Goal: Obtain resource: Download file/media

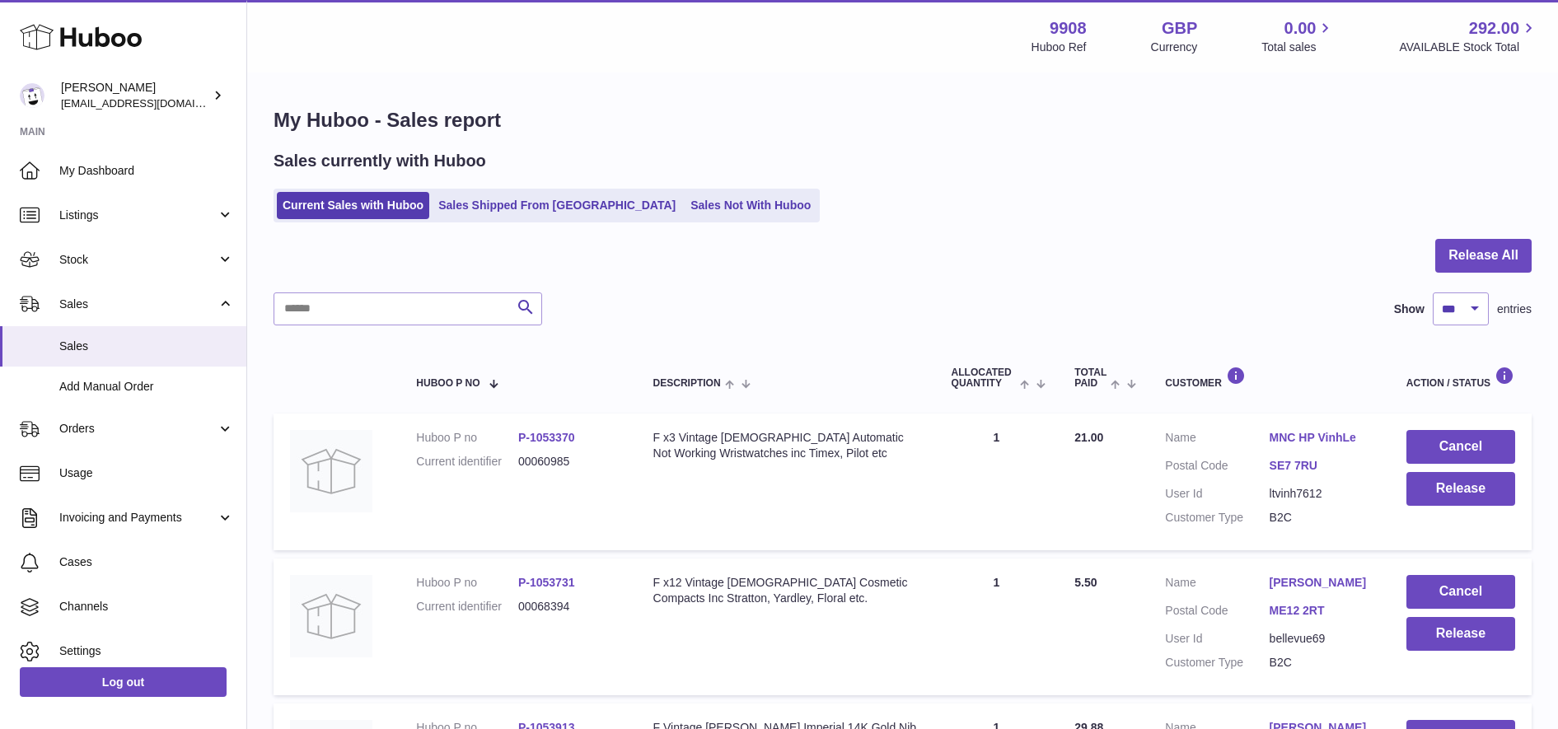
select select "***"
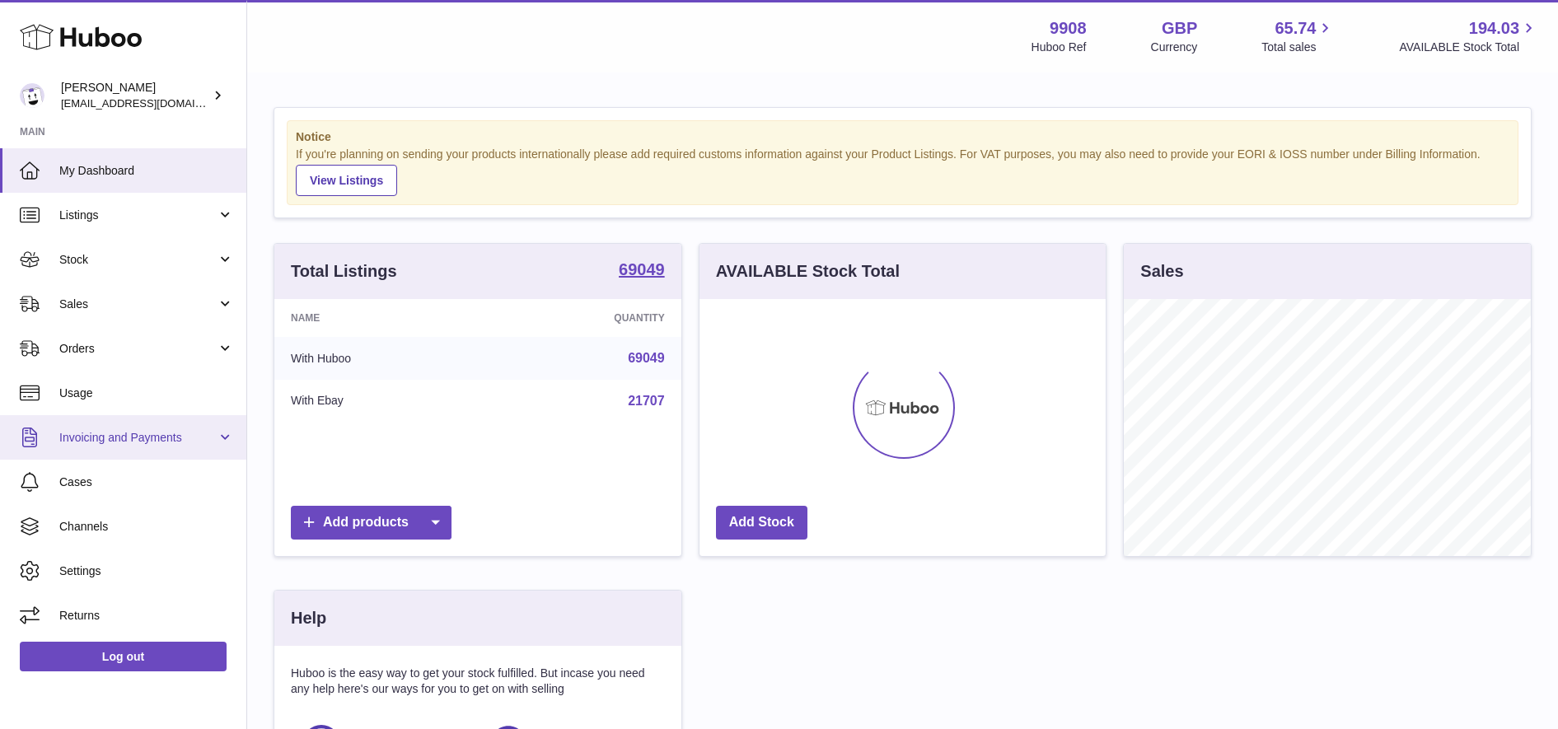
scroll to position [257, 406]
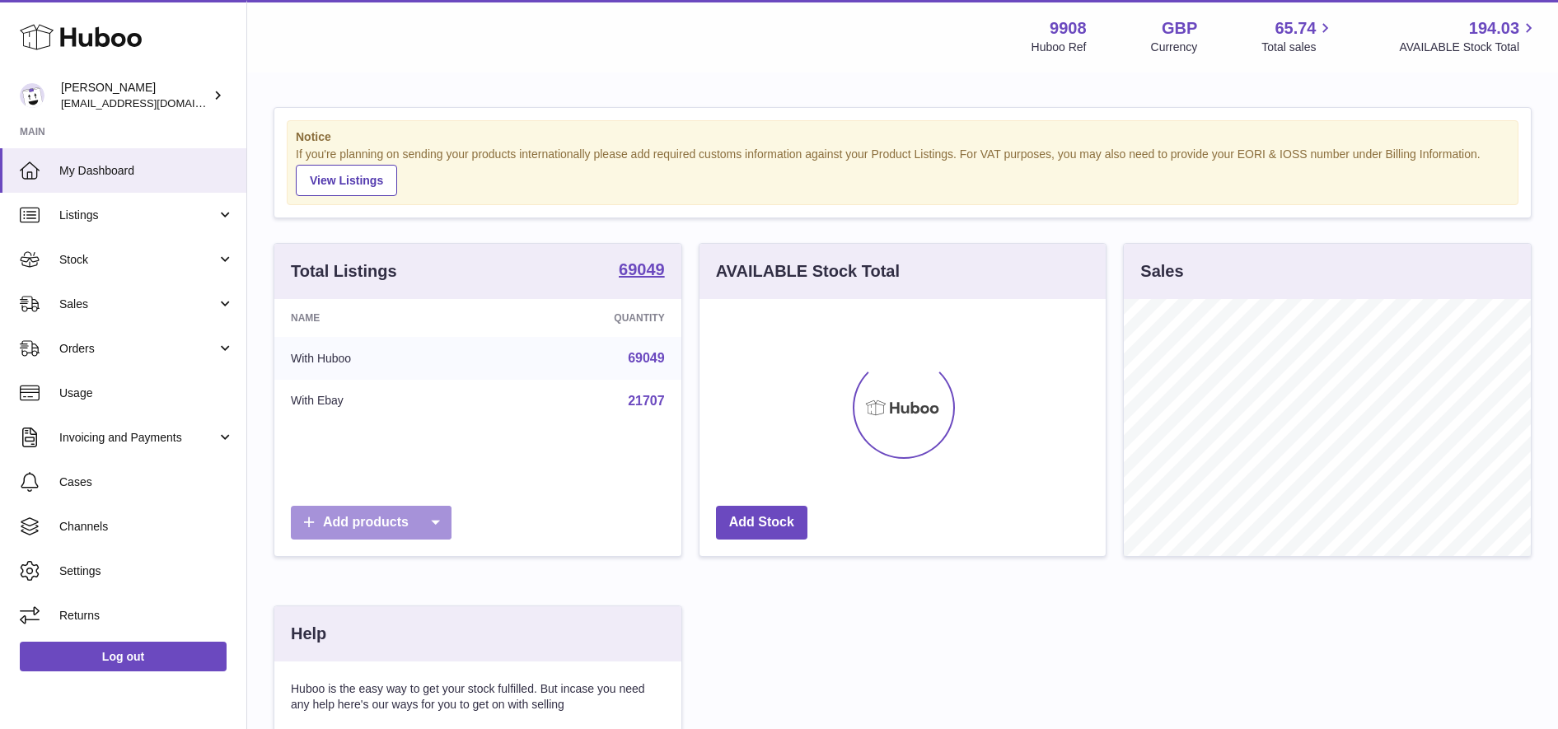
click at [446, 516] on icon at bounding box center [434, 523] width 33 height 34
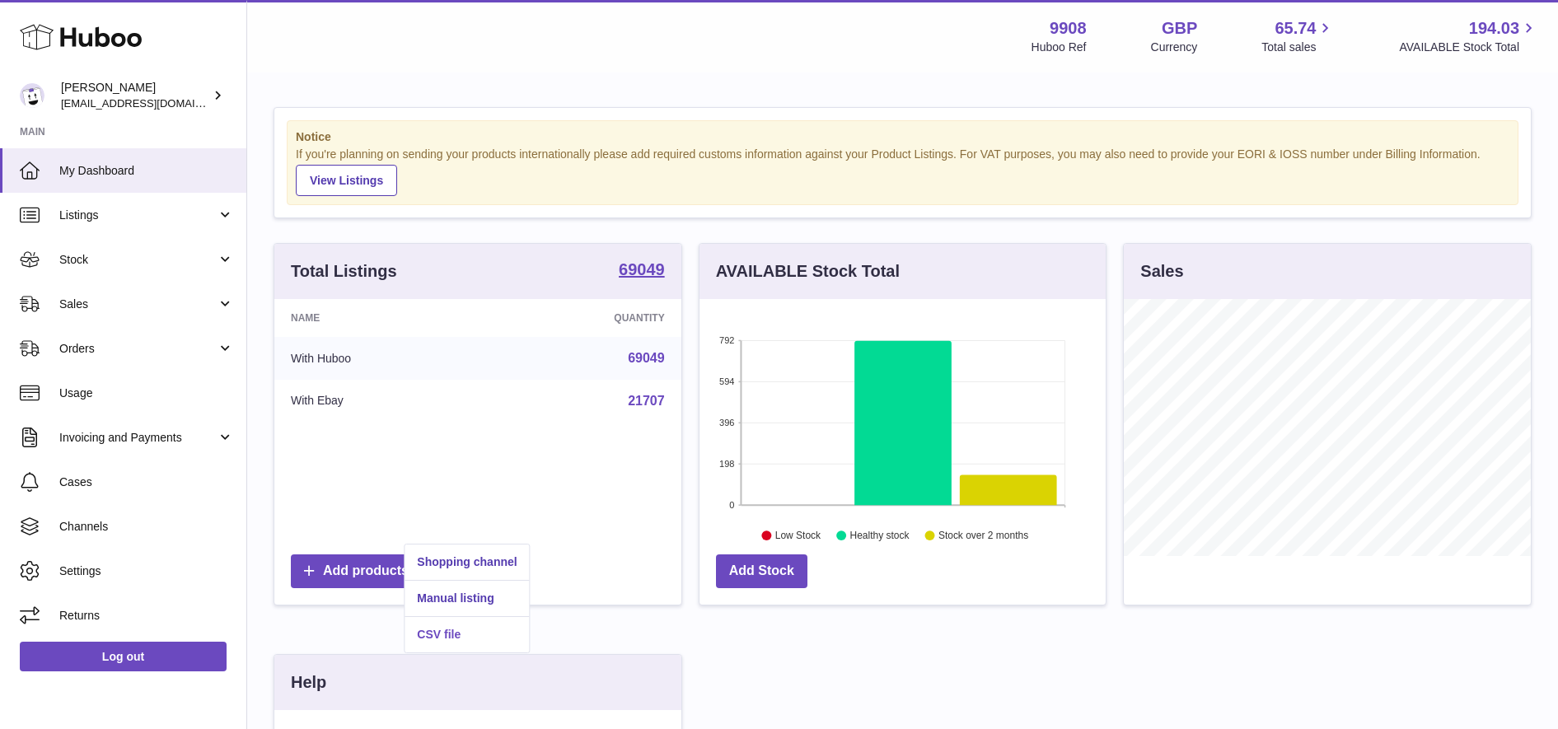
click at [448, 640] on link "CSV file" at bounding box center [466, 634] width 124 height 35
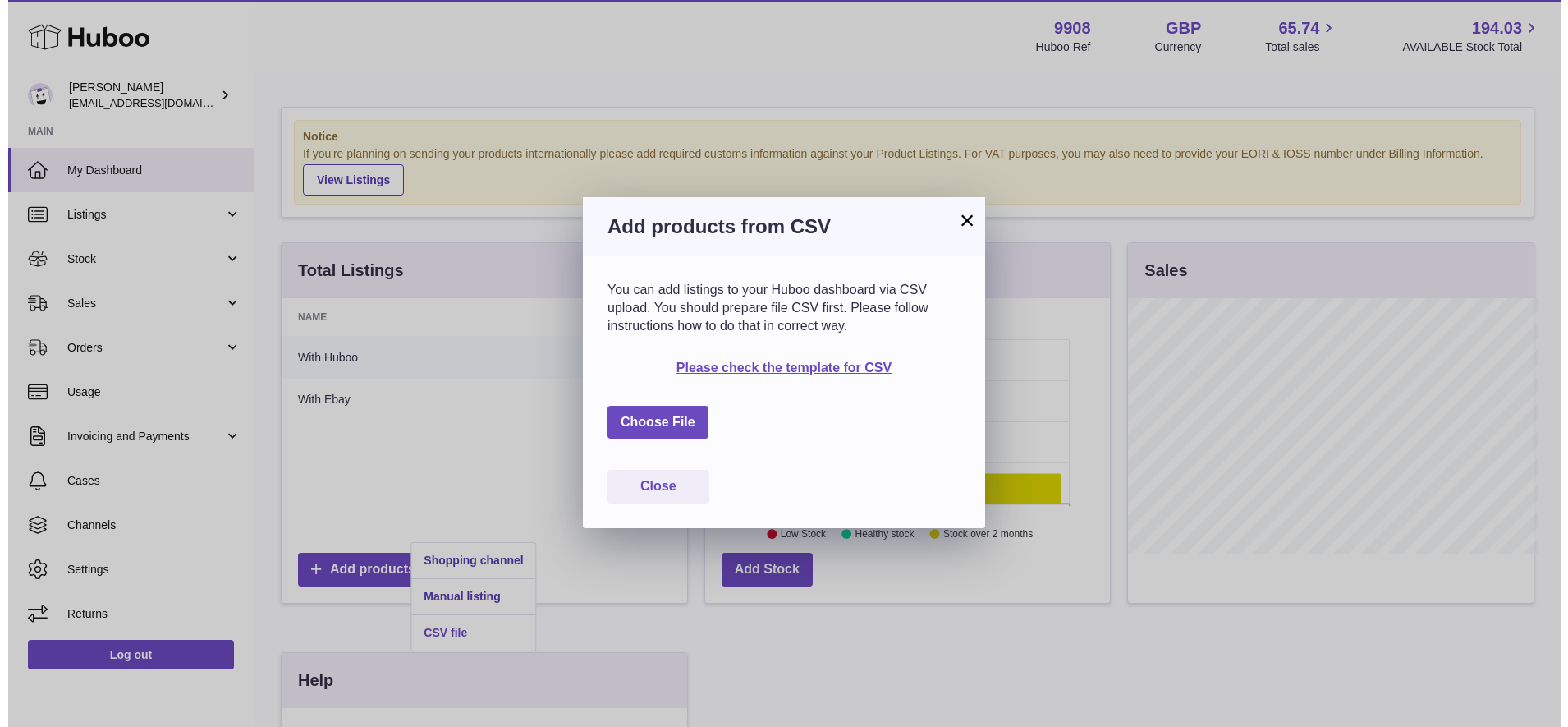
scroll to position [256, 411]
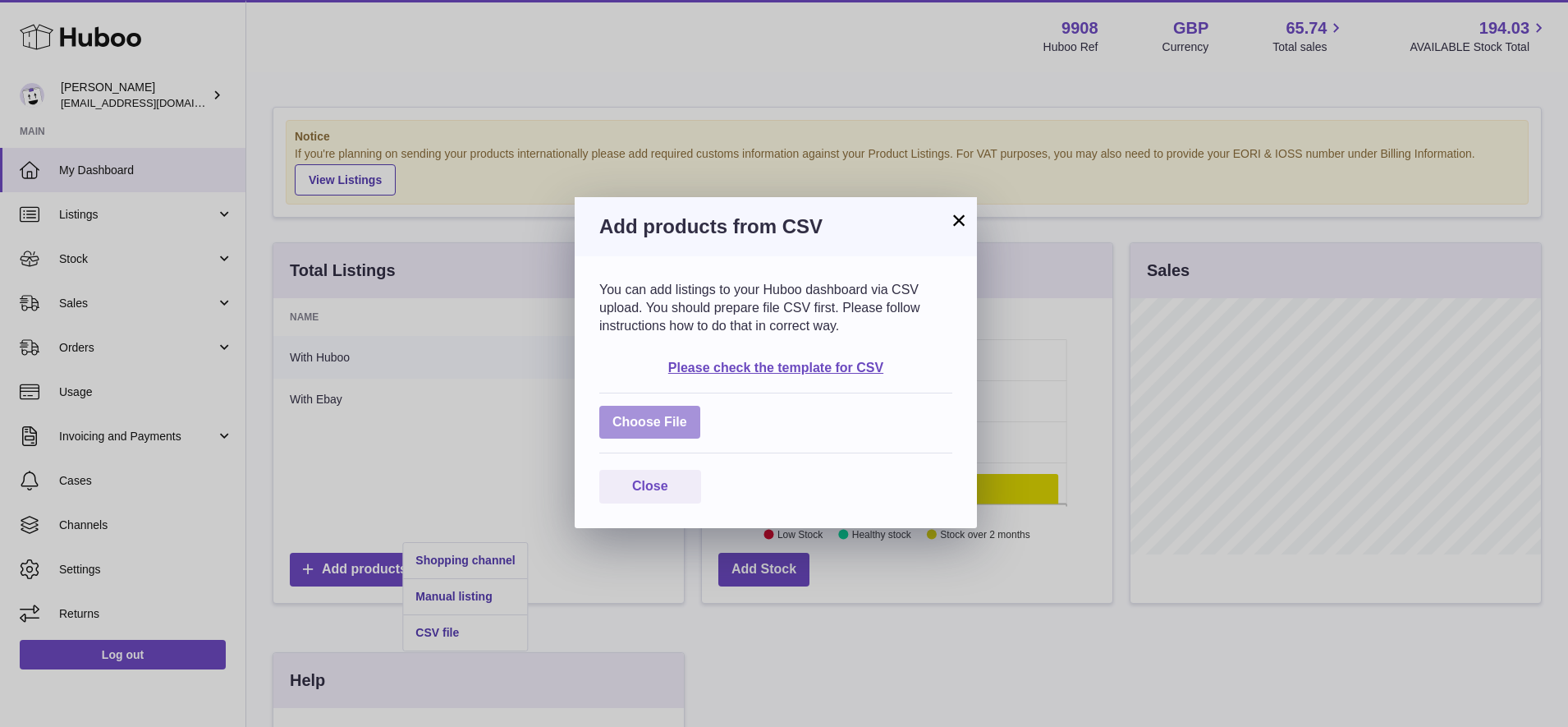
click at [655, 420] on label at bounding box center [649, 423] width 101 height 34
click at [687, 415] on input "file" at bounding box center [687, 414] width 1 height 1
type input "**********"
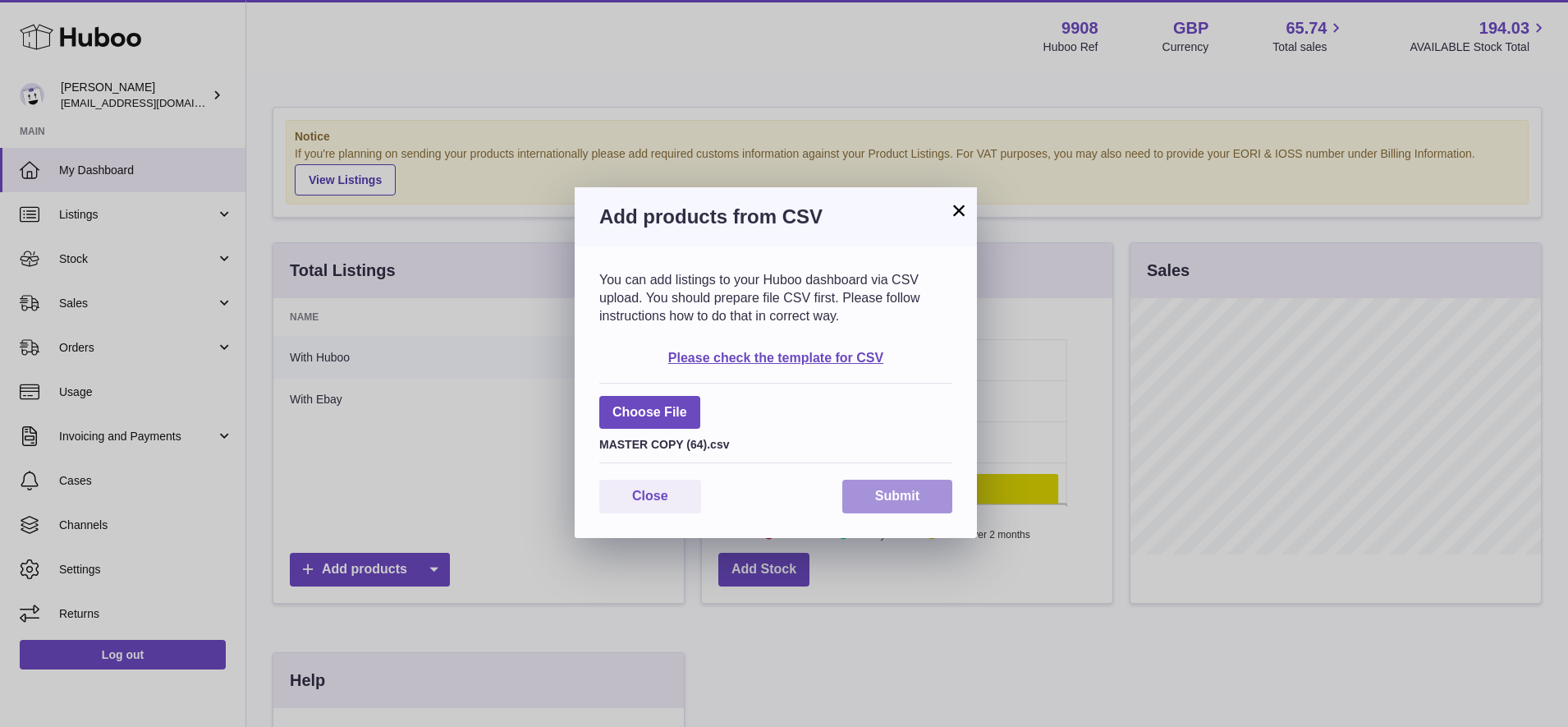
click at [894, 510] on button "Submit" at bounding box center [897, 497] width 110 height 34
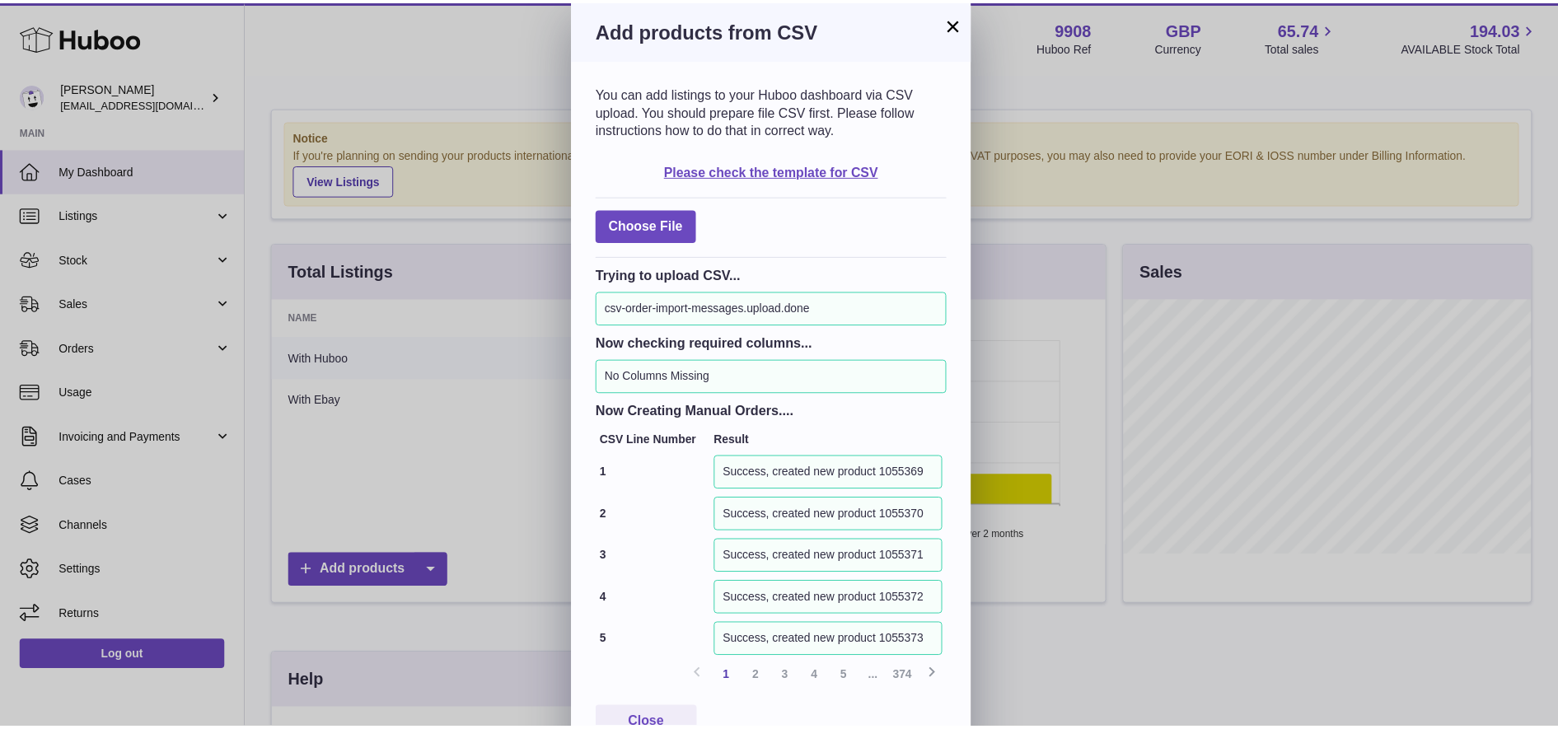
scroll to position [40, 0]
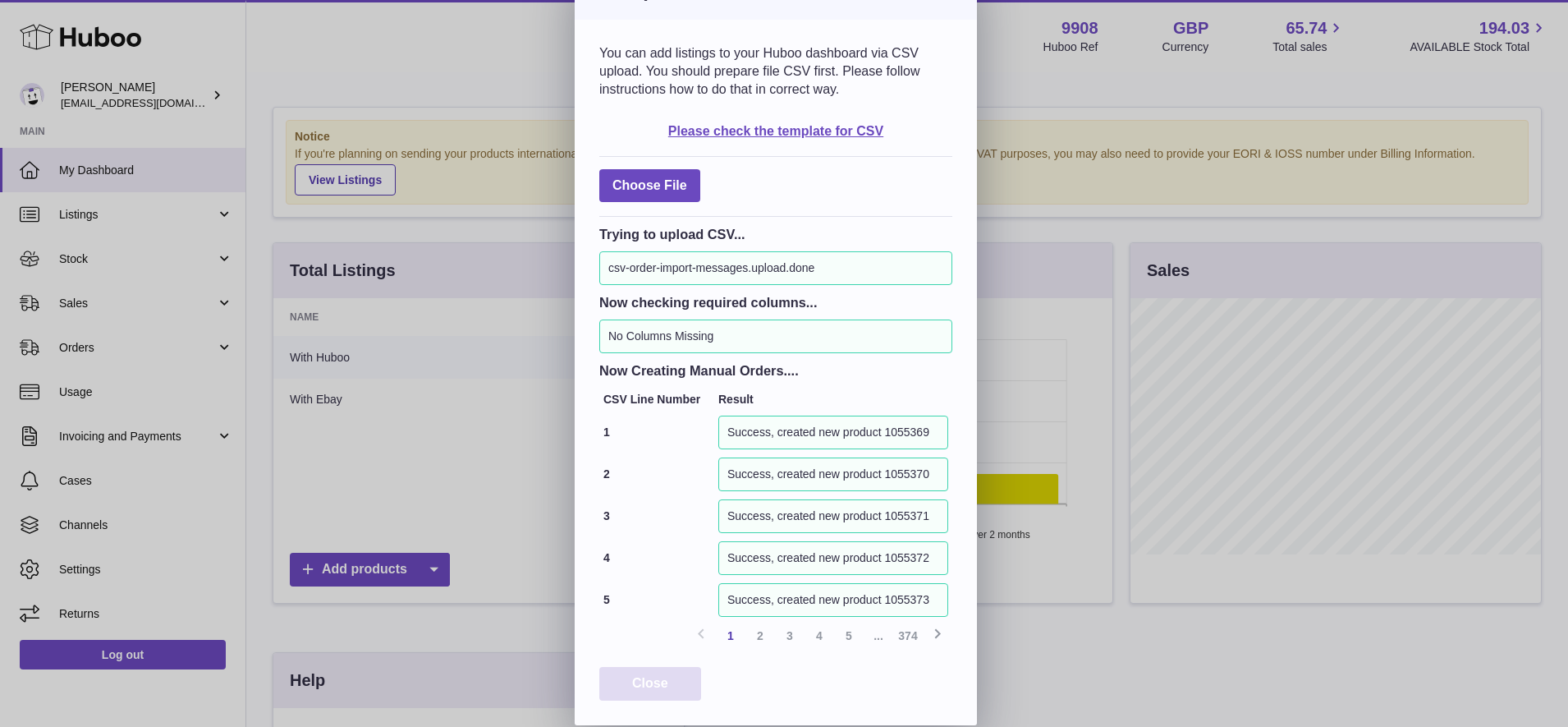
click at [637, 680] on span "Close" at bounding box center [650, 683] width 36 height 14
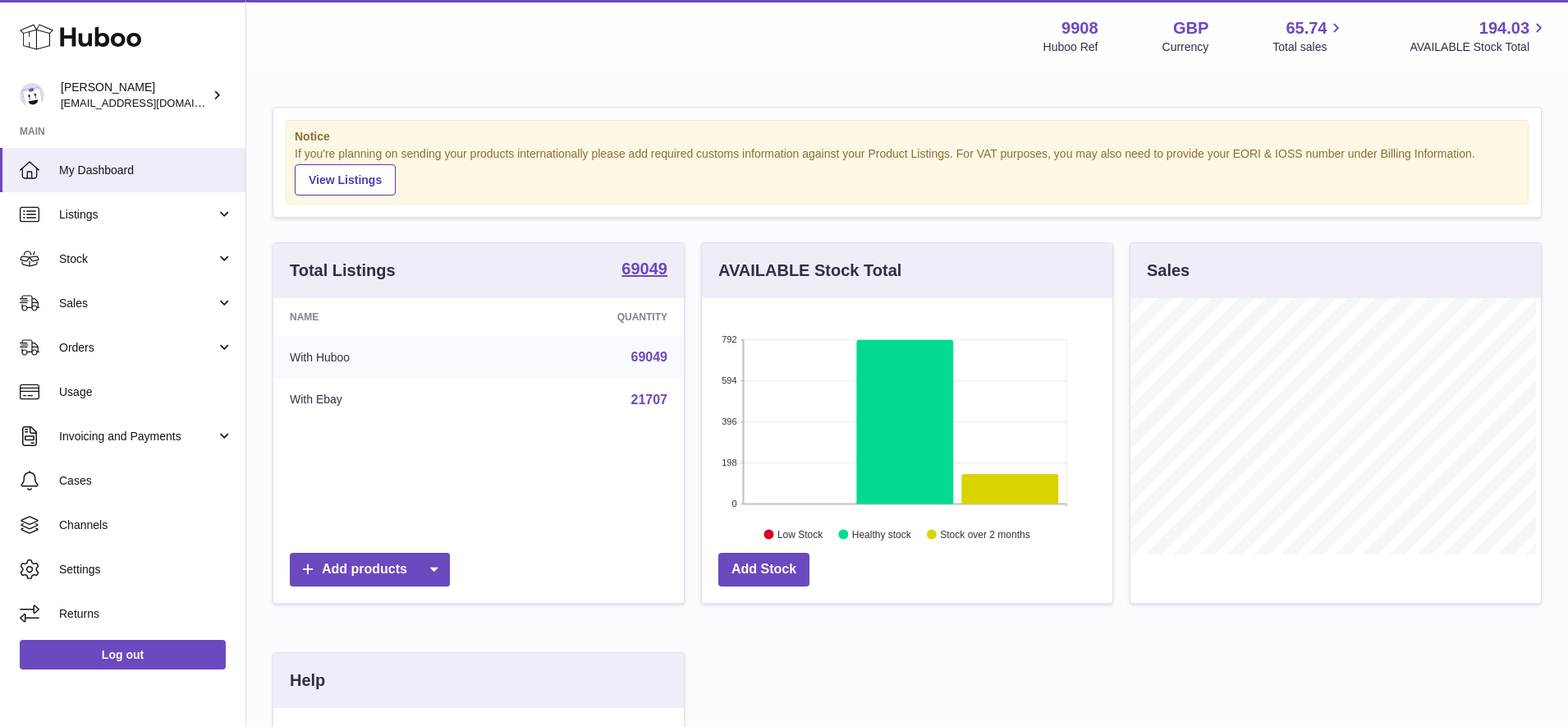
scroll to position [0, 0]
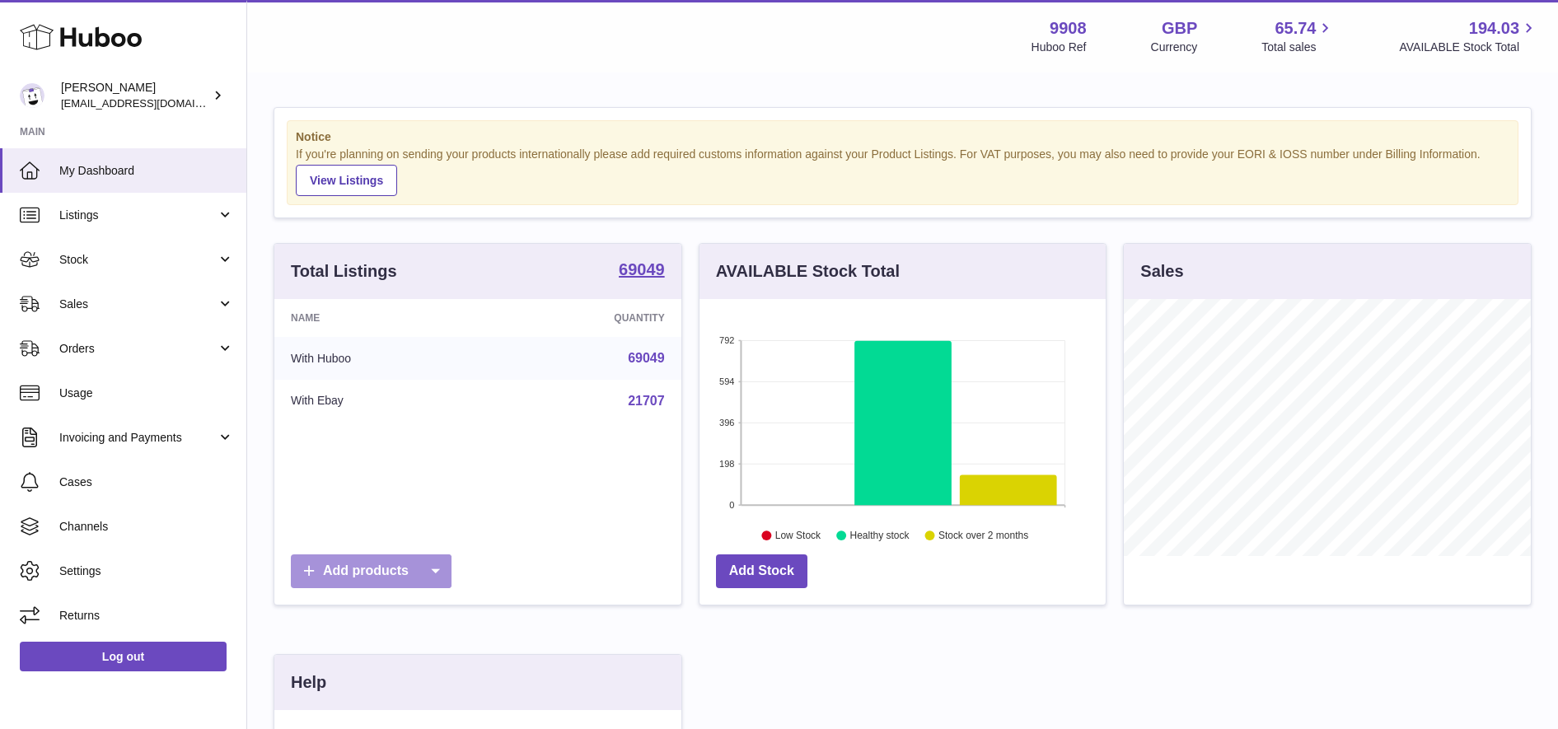
click at [437, 569] on icon at bounding box center [434, 571] width 33 height 34
click at [479, 687] on link "CSV file" at bounding box center [466, 683] width 124 height 35
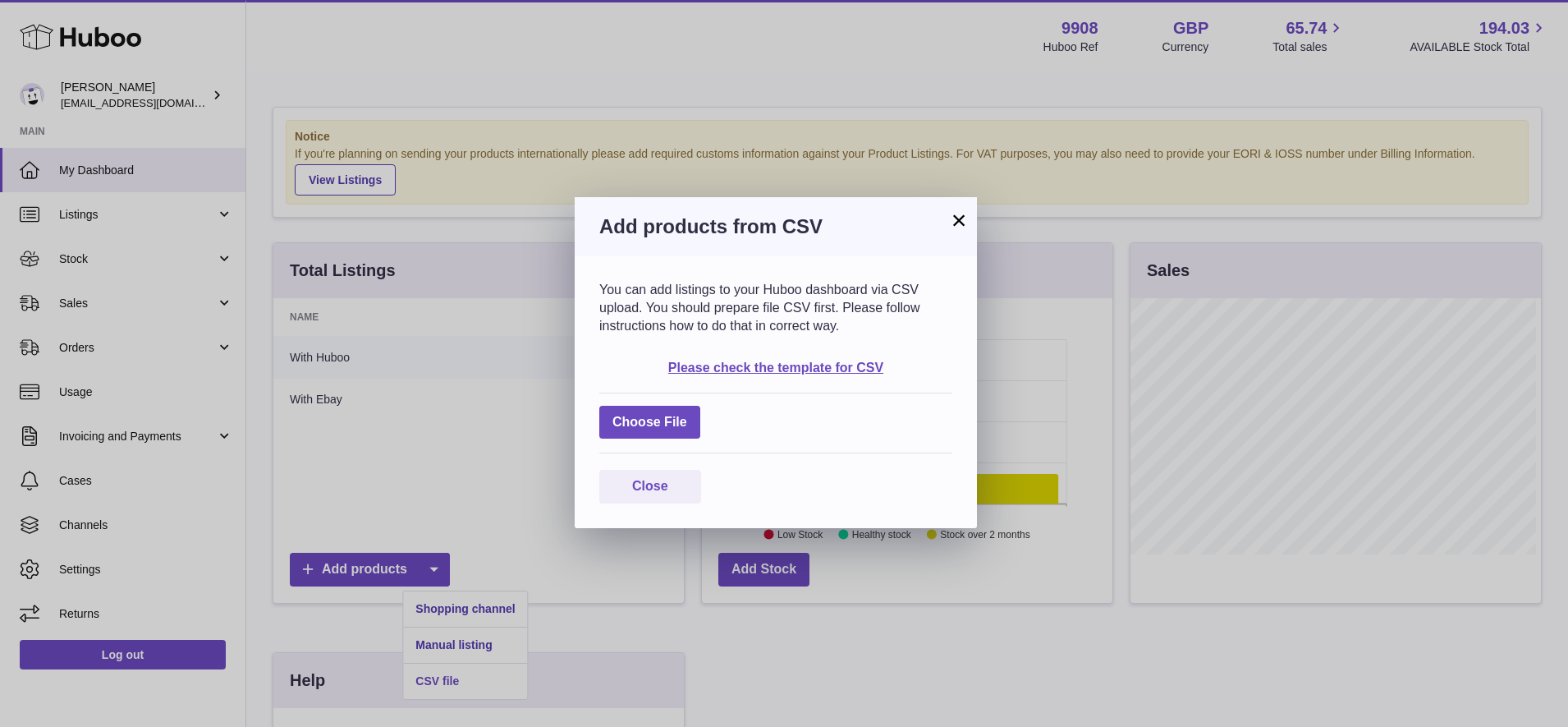
scroll to position [256, 411]
click at [676, 408] on label at bounding box center [649, 423] width 101 height 34
click at [687, 414] on input "file" at bounding box center [687, 414] width 1 height 1
type input "**********"
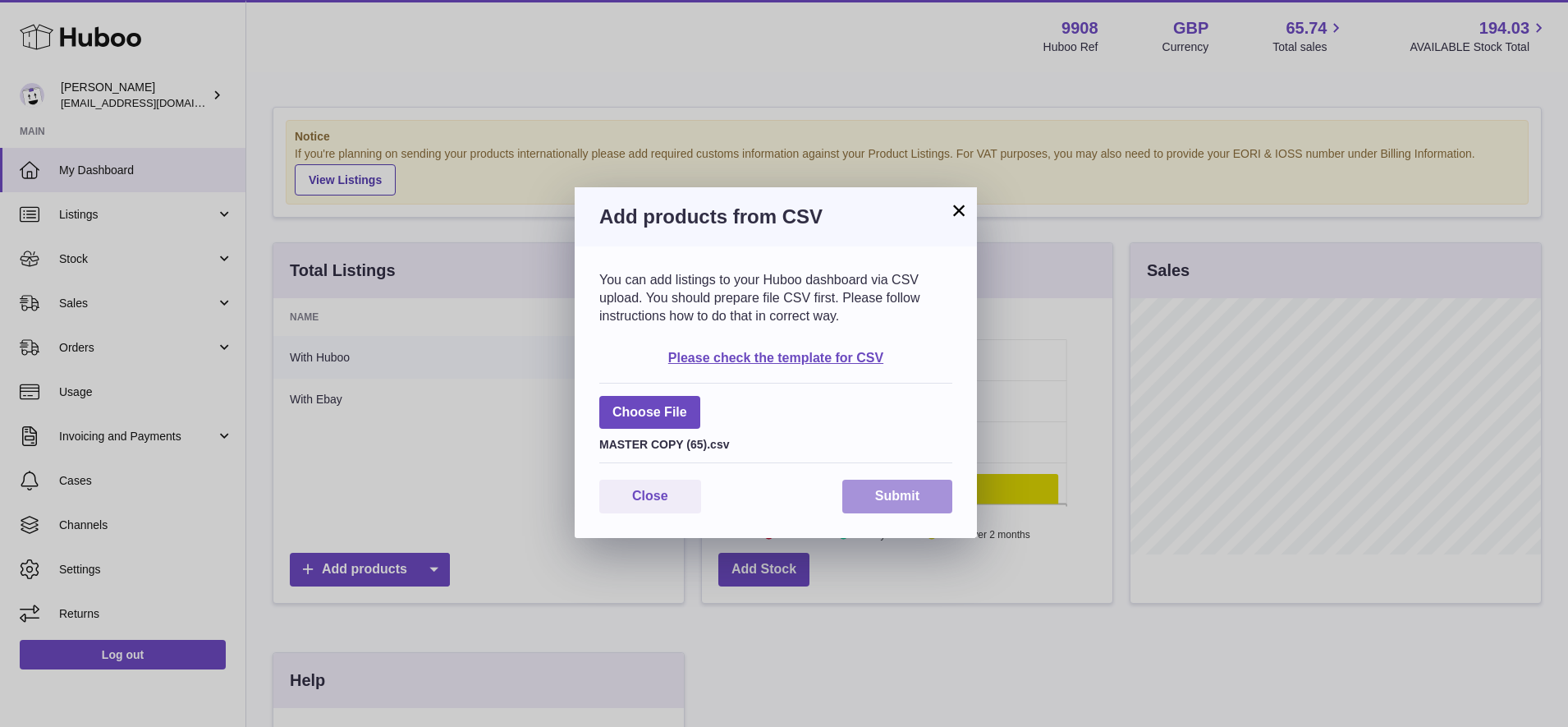
click at [861, 494] on button "Submit" at bounding box center [897, 497] width 110 height 34
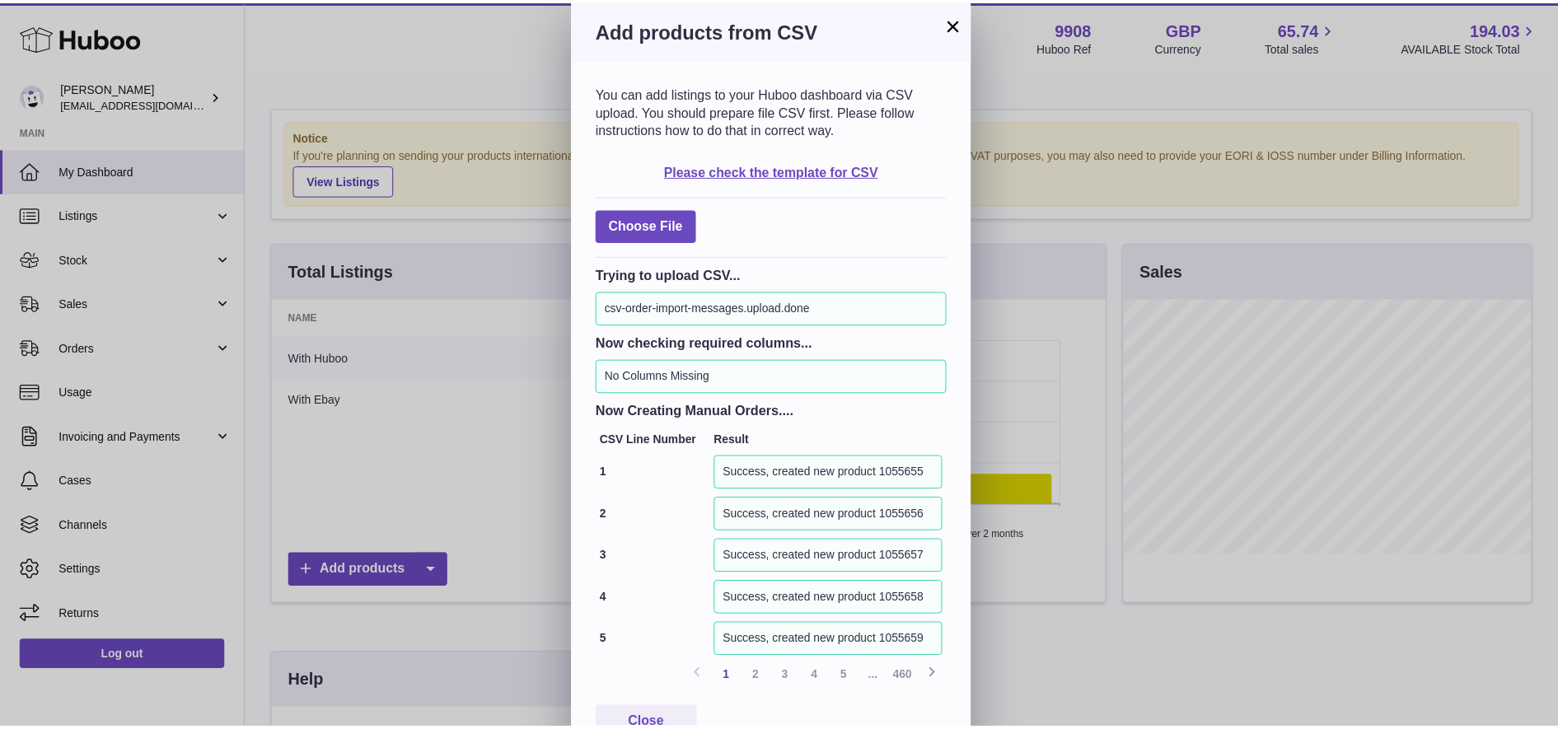
scroll to position [40, 0]
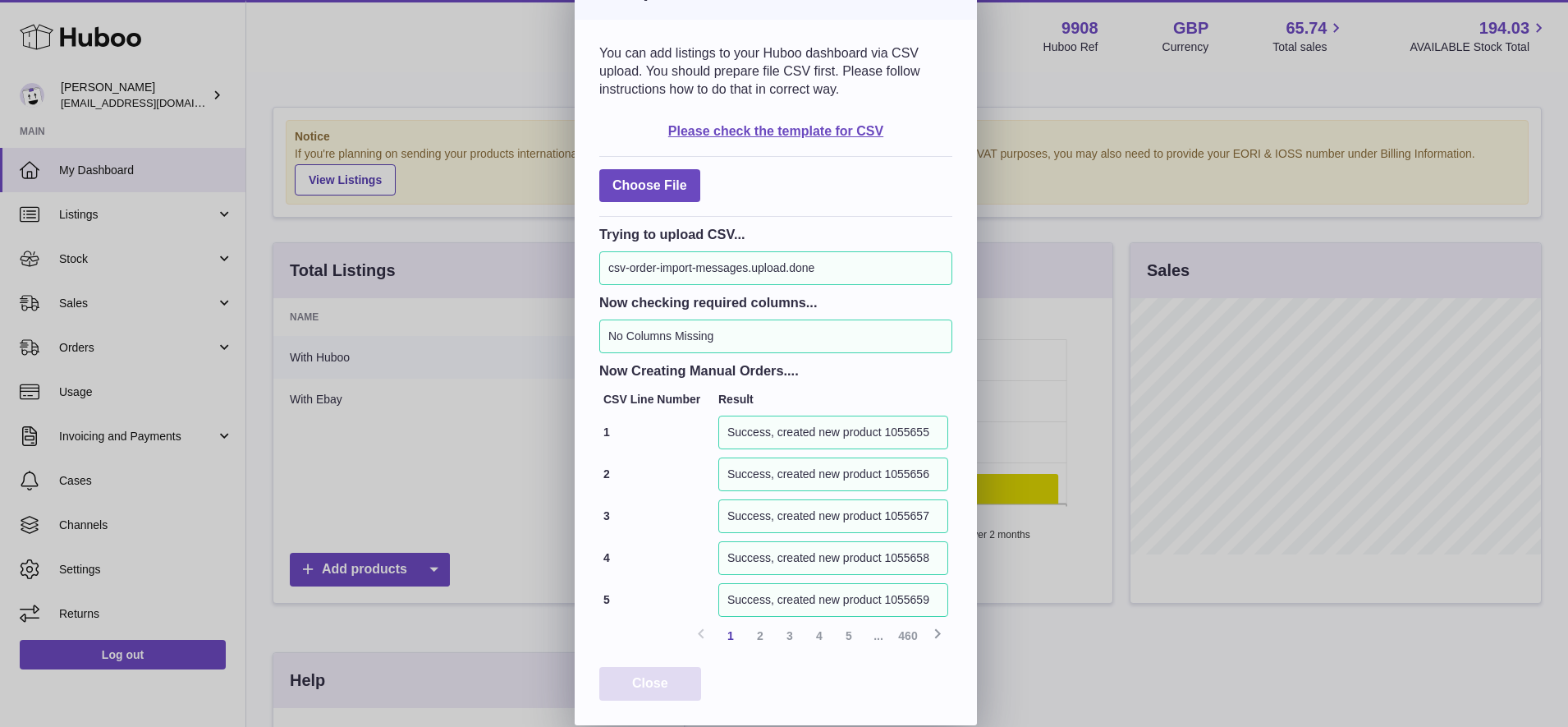
click at [675, 696] on button "Close" at bounding box center [650, 684] width 102 height 34
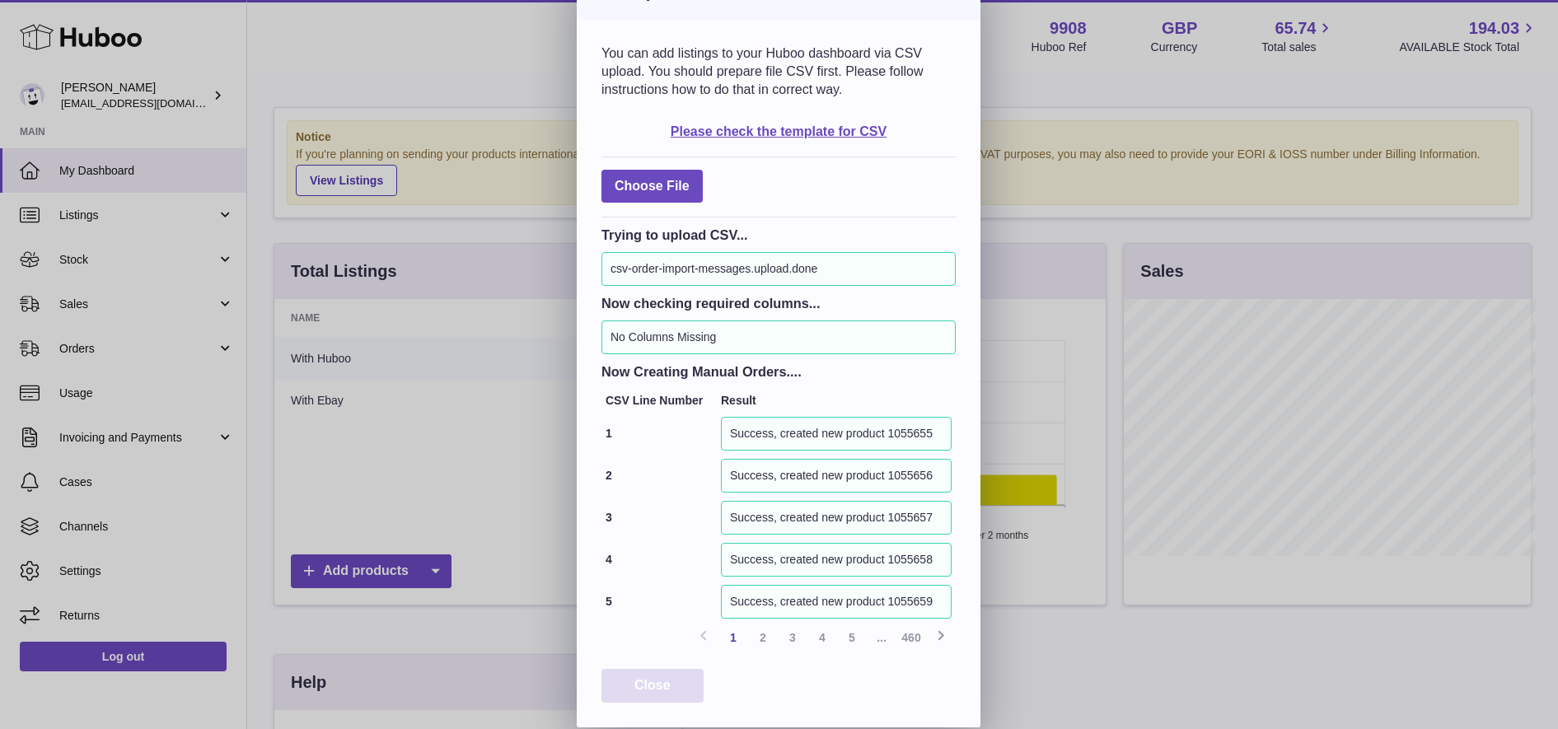
scroll to position [0, 0]
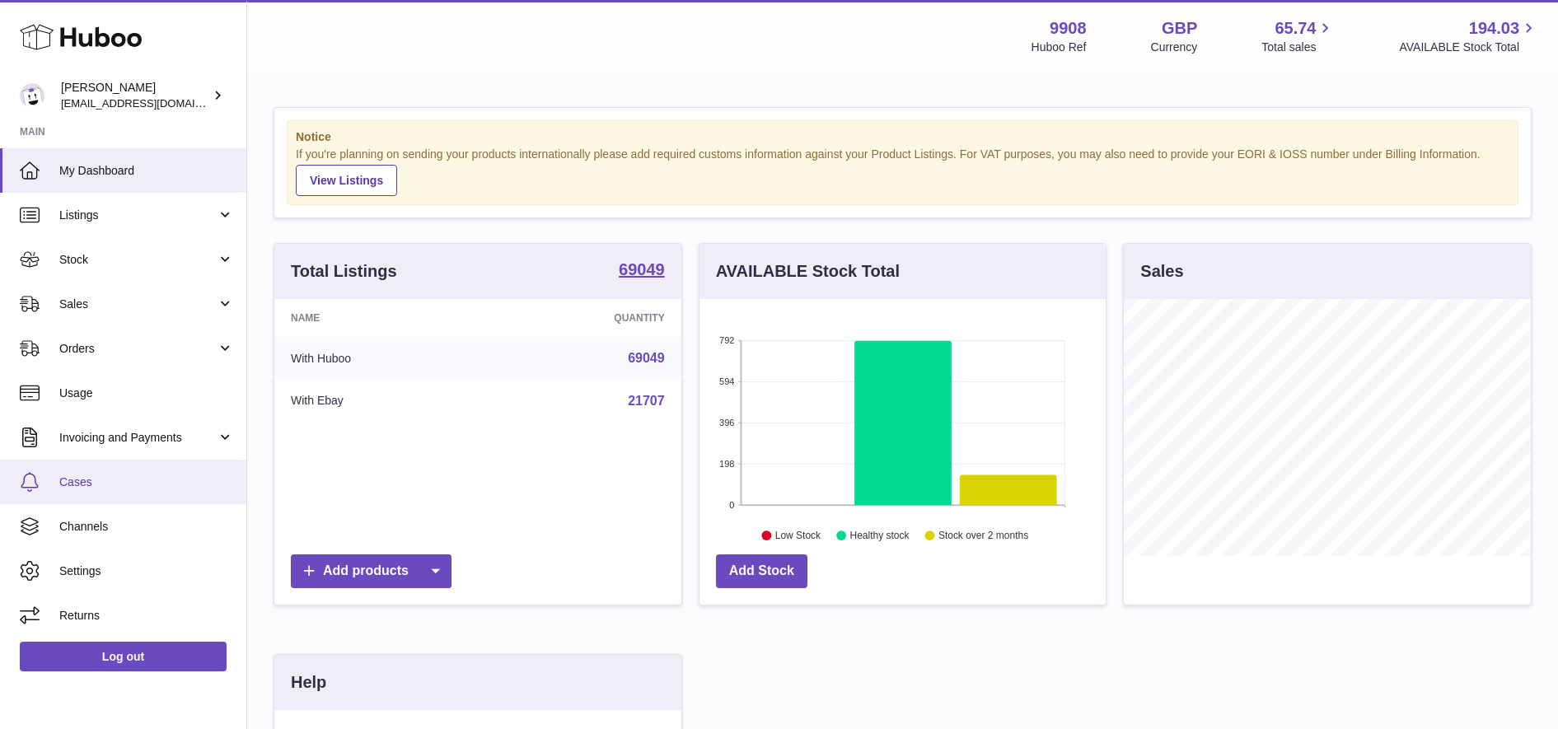
click at [128, 484] on span "Cases" at bounding box center [146, 482] width 175 height 16
